Goal: Find specific page/section: Find specific page/section

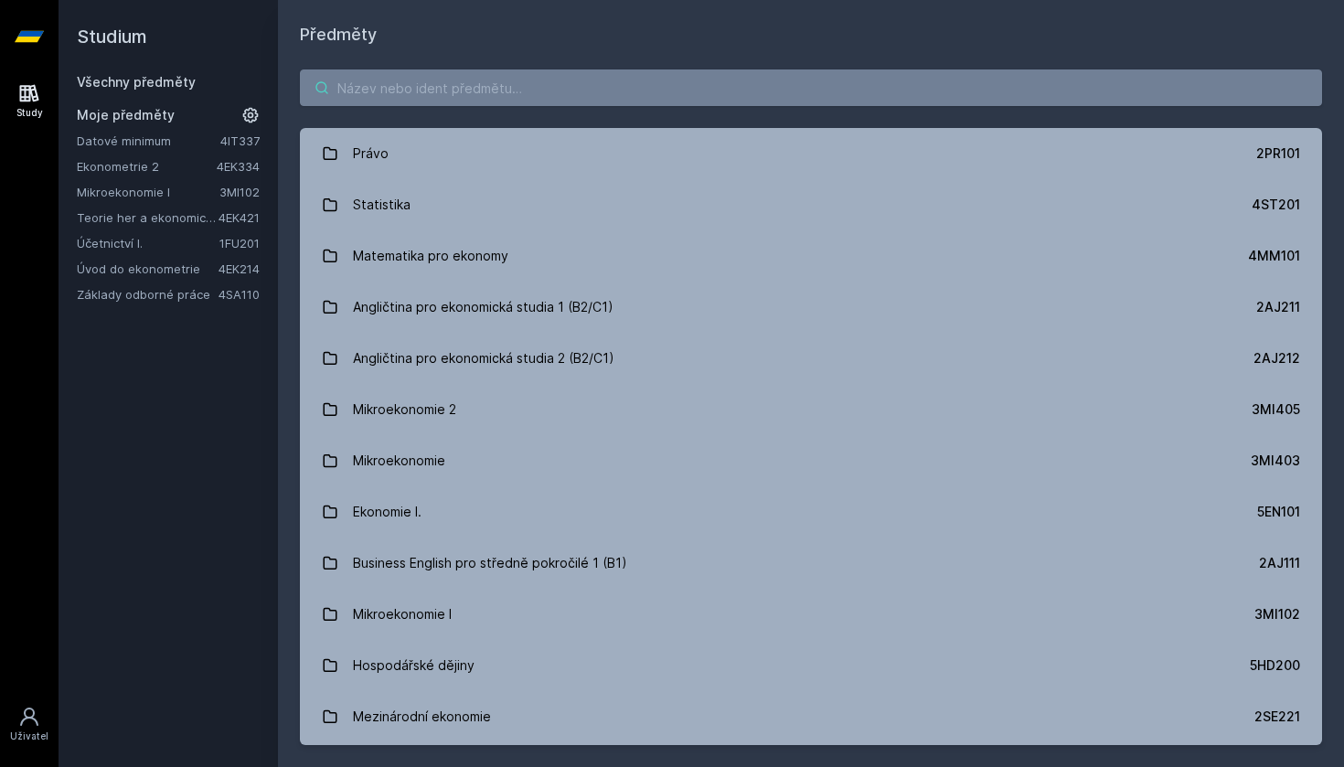
click at [636, 88] on input "search" at bounding box center [811, 88] width 1023 height 37
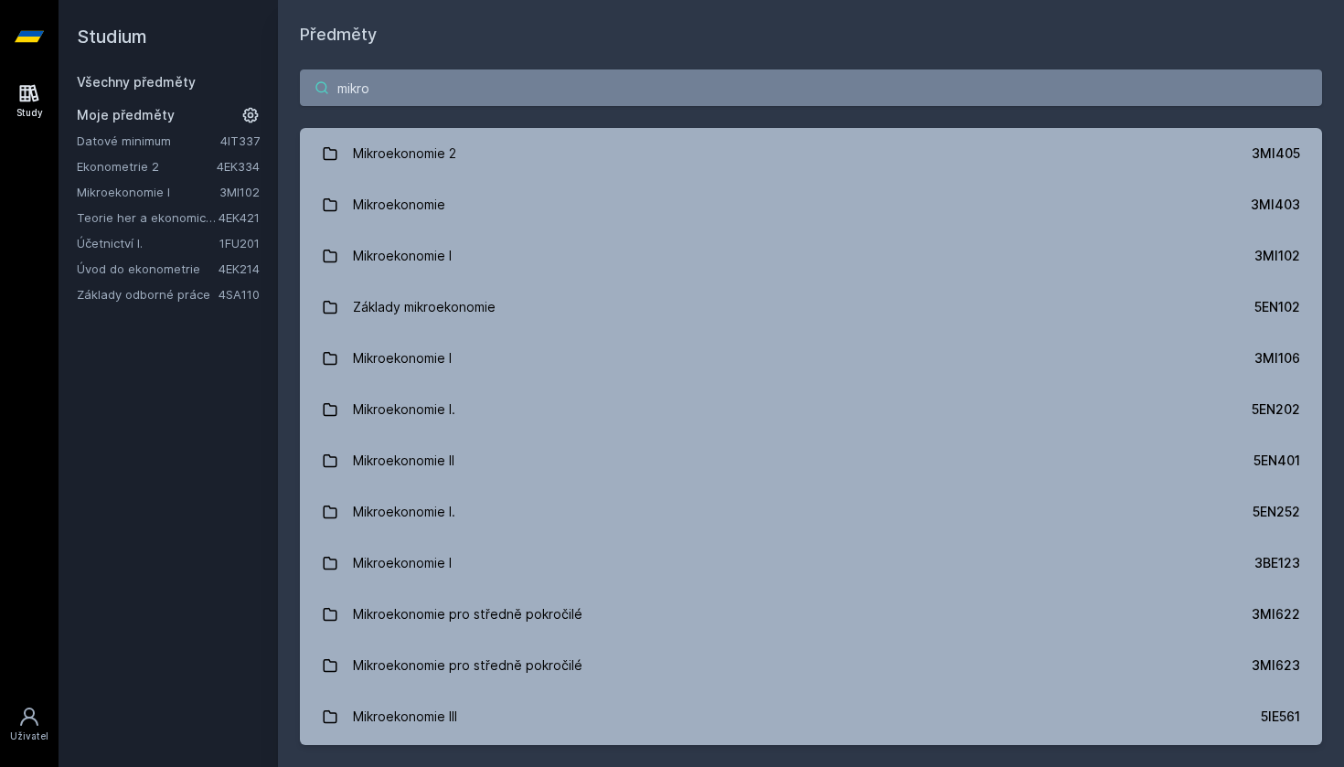
type input "mikroe"
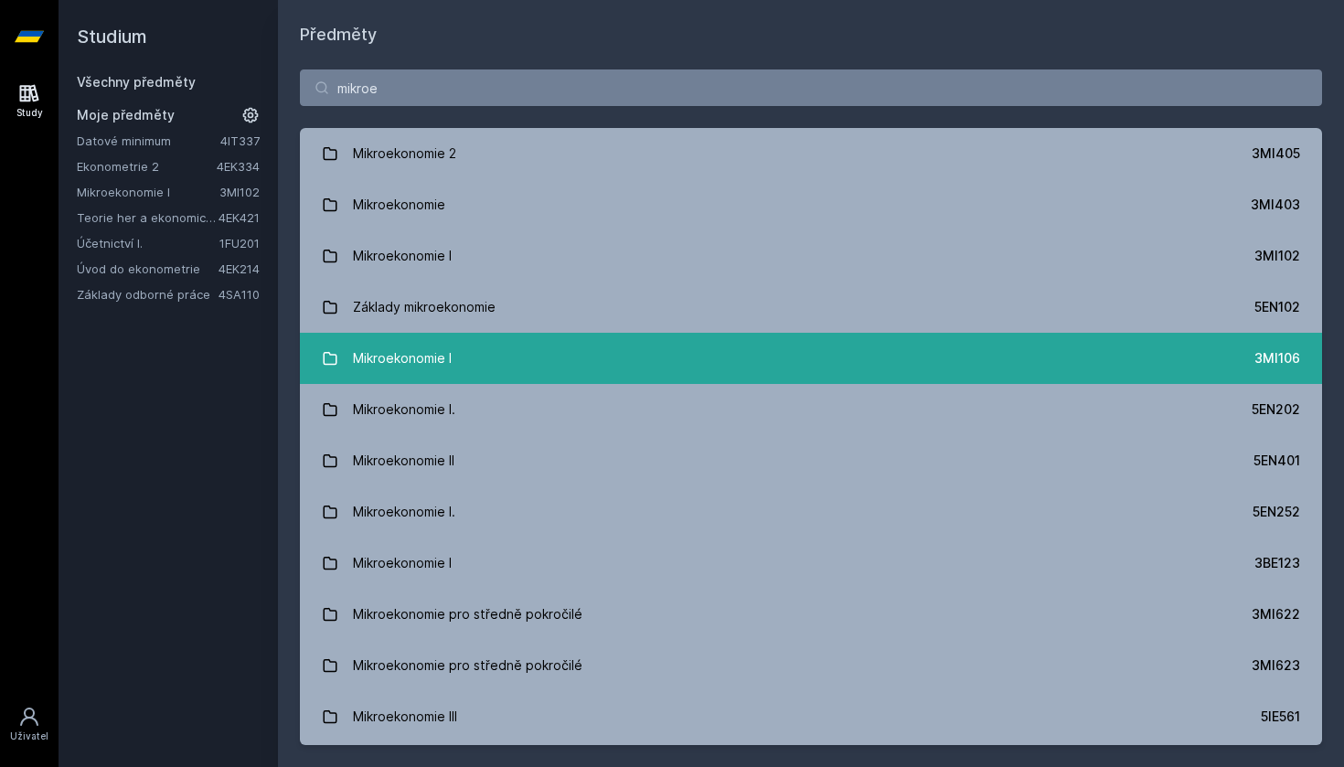
click at [605, 358] on link "Mikroekonomie I 3MI106" at bounding box center [811, 358] width 1023 height 51
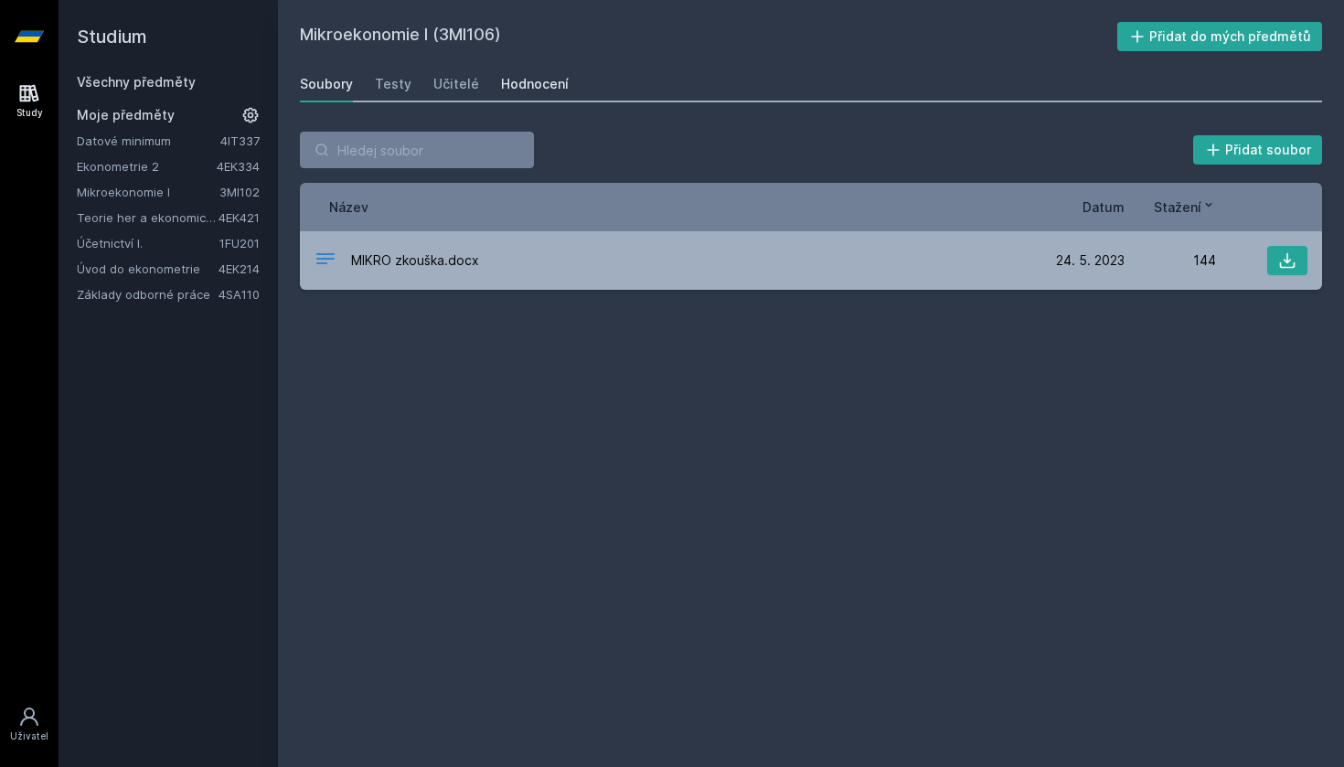
click at [511, 80] on div "Hodnocení" at bounding box center [535, 84] width 68 height 18
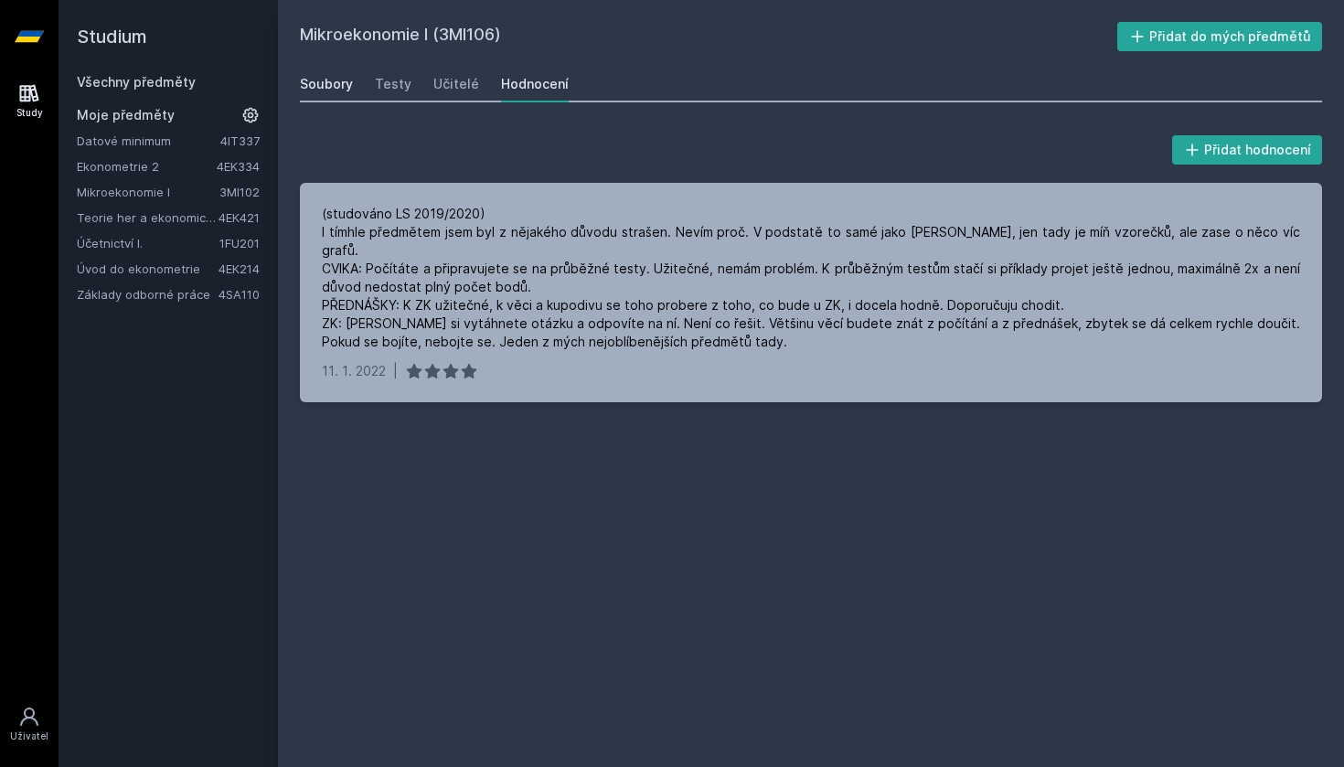
click at [330, 86] on div "Soubory" at bounding box center [326, 84] width 53 height 18
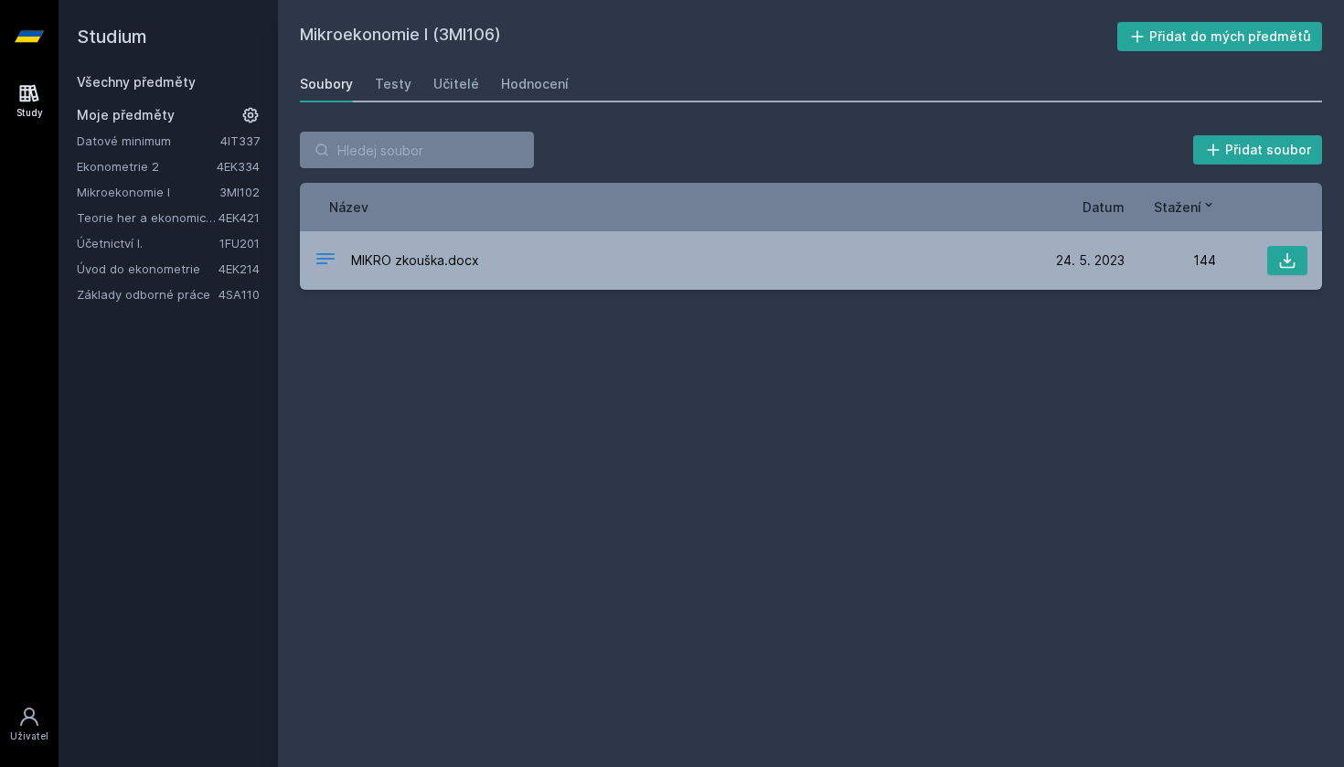
click at [176, 82] on link "Všechny předměty" at bounding box center [136, 82] width 119 height 16
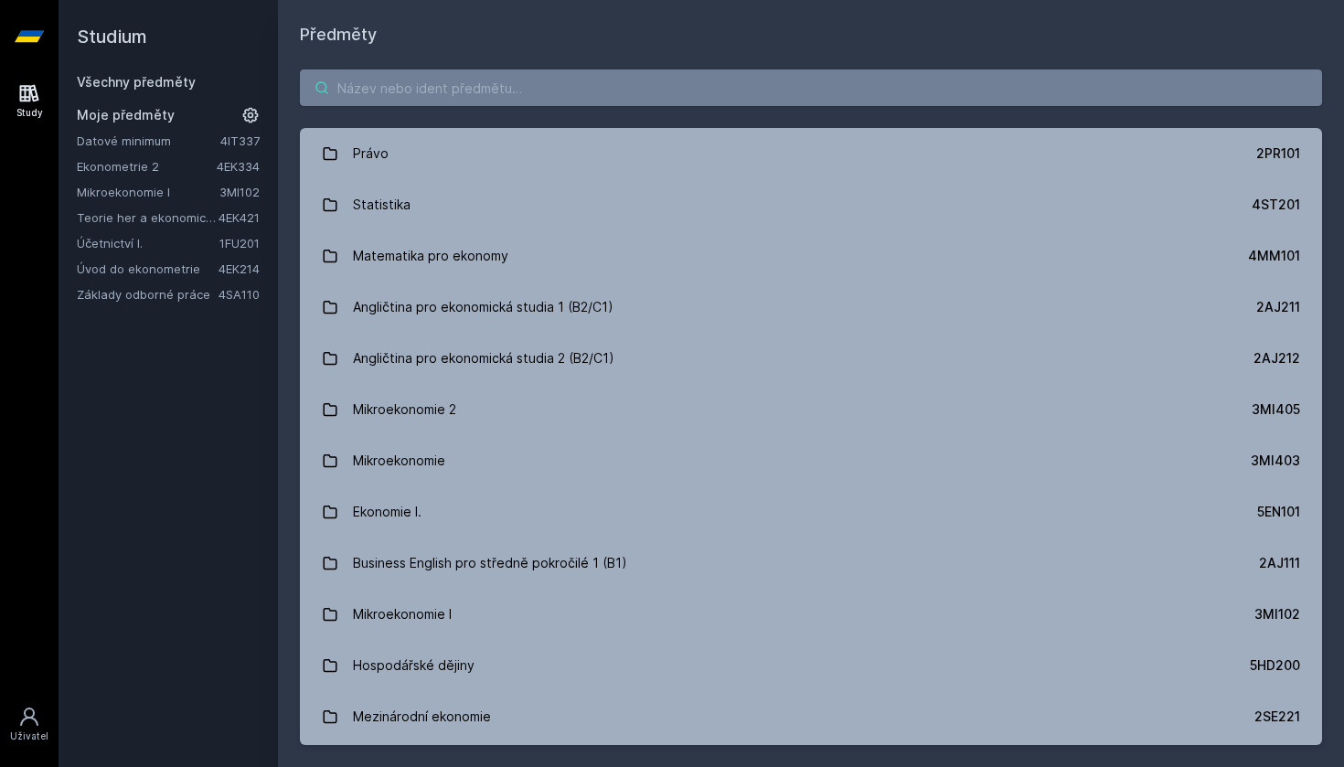
click at [427, 93] on input "search" at bounding box center [811, 88] width 1023 height 37
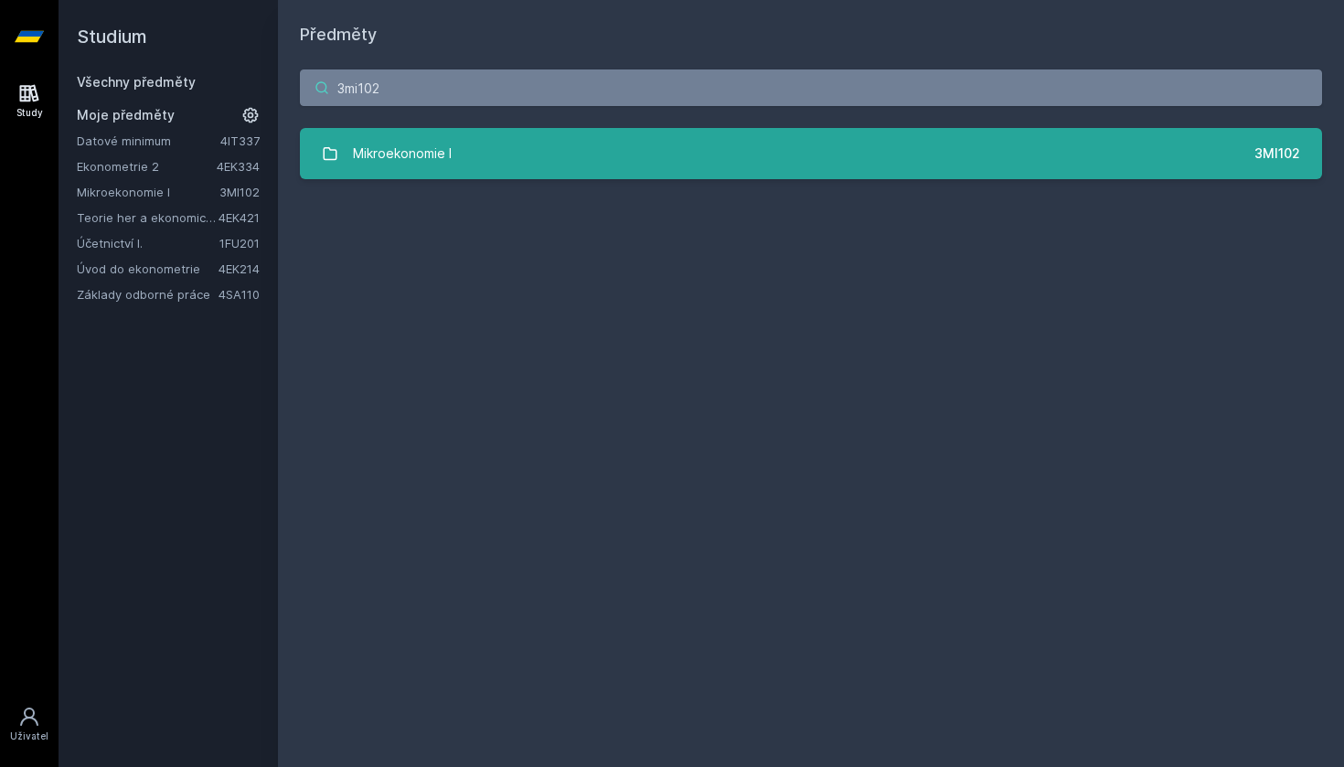
type input "3mi102"
click at [496, 155] on link "Mikroekonomie I 3MI102" at bounding box center [811, 153] width 1023 height 51
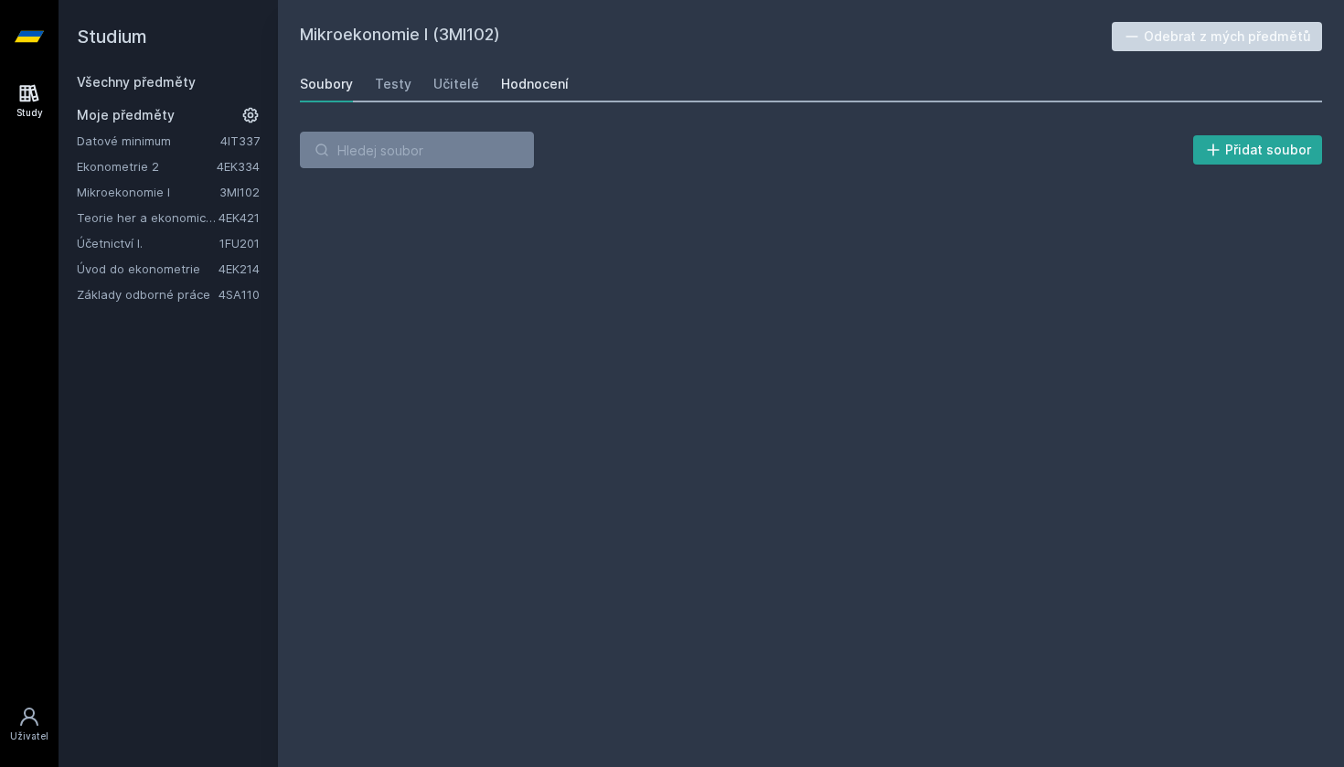
click at [510, 75] on div "Hodnocení" at bounding box center [535, 84] width 68 height 18
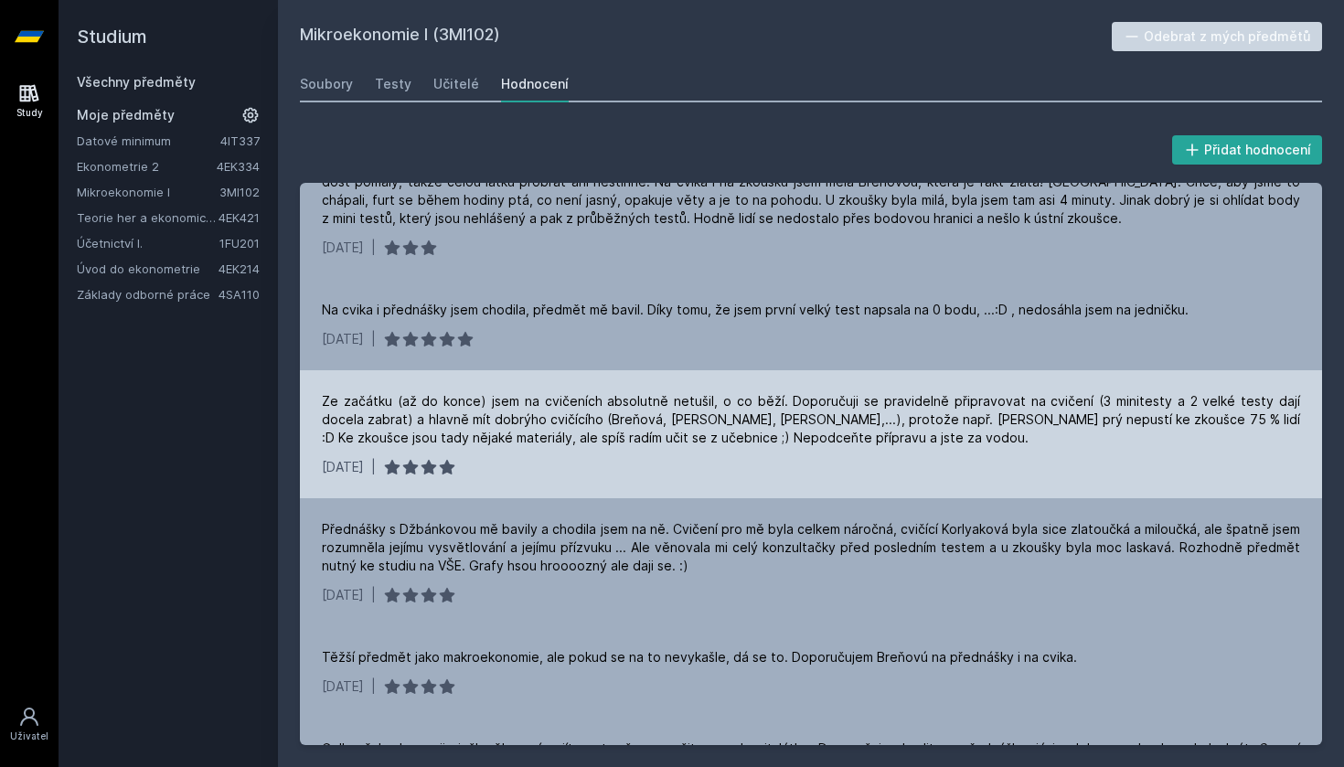
scroll to position [1021, 0]
